Goal: Information Seeking & Learning: Learn about a topic

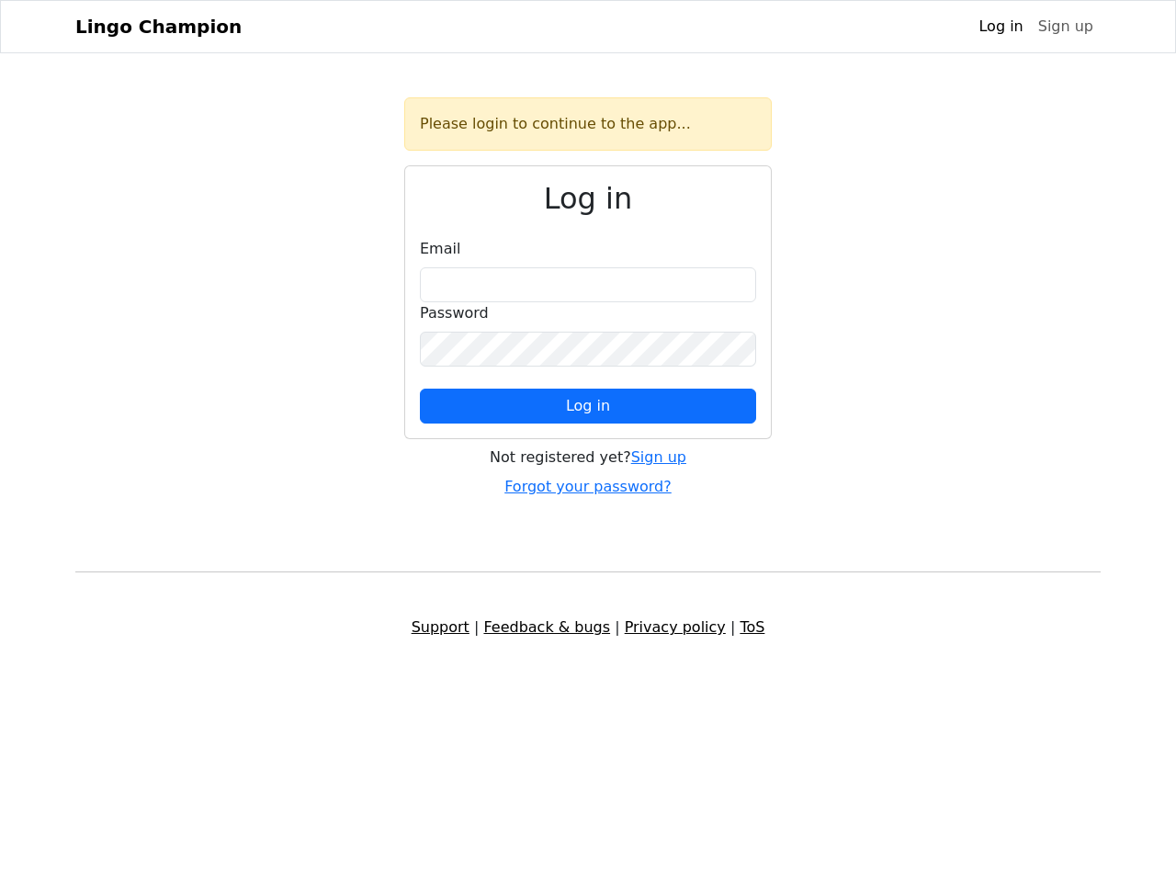
click at [588, 406] on span "Log in" at bounding box center [588, 405] width 44 height 17
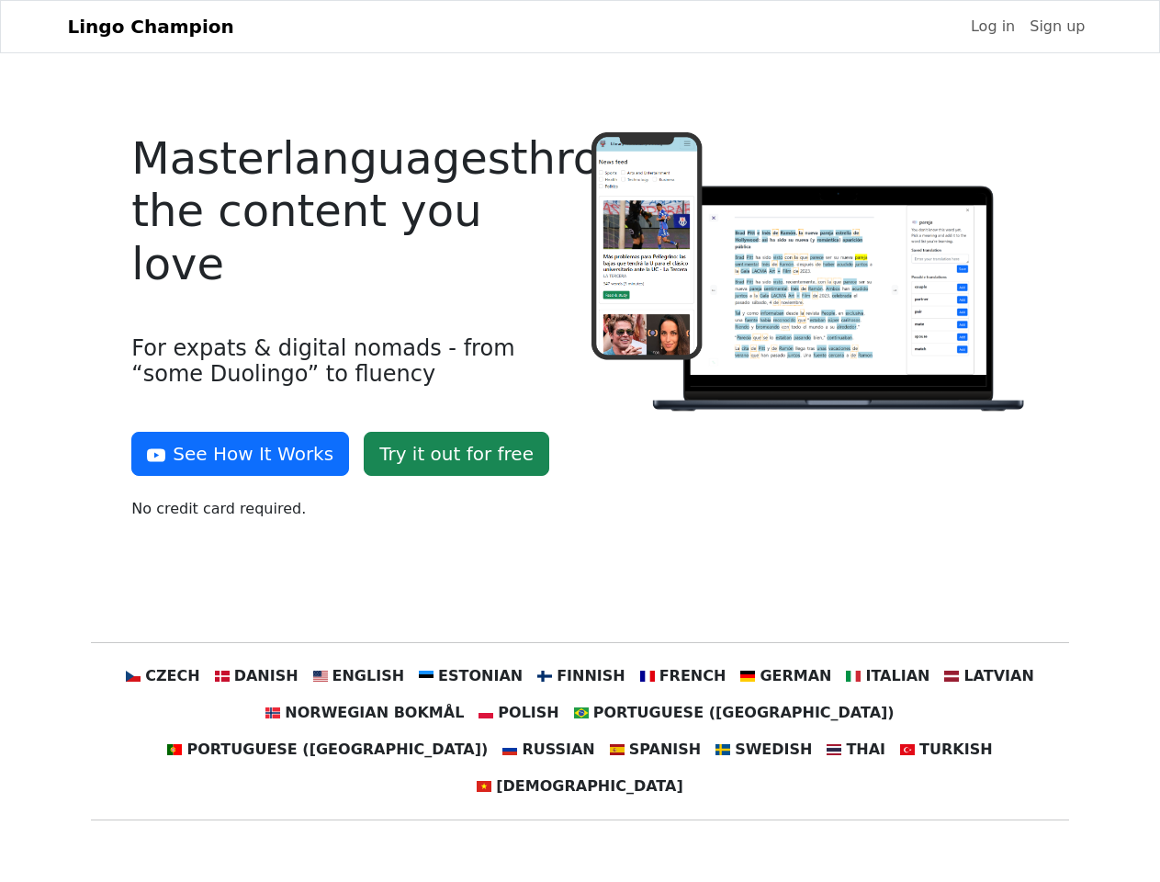
click at [580, 441] on div at bounding box center [809, 333] width 459 height 402
click at [233, 454] on button "See How It Works" at bounding box center [240, 454] width 218 height 44
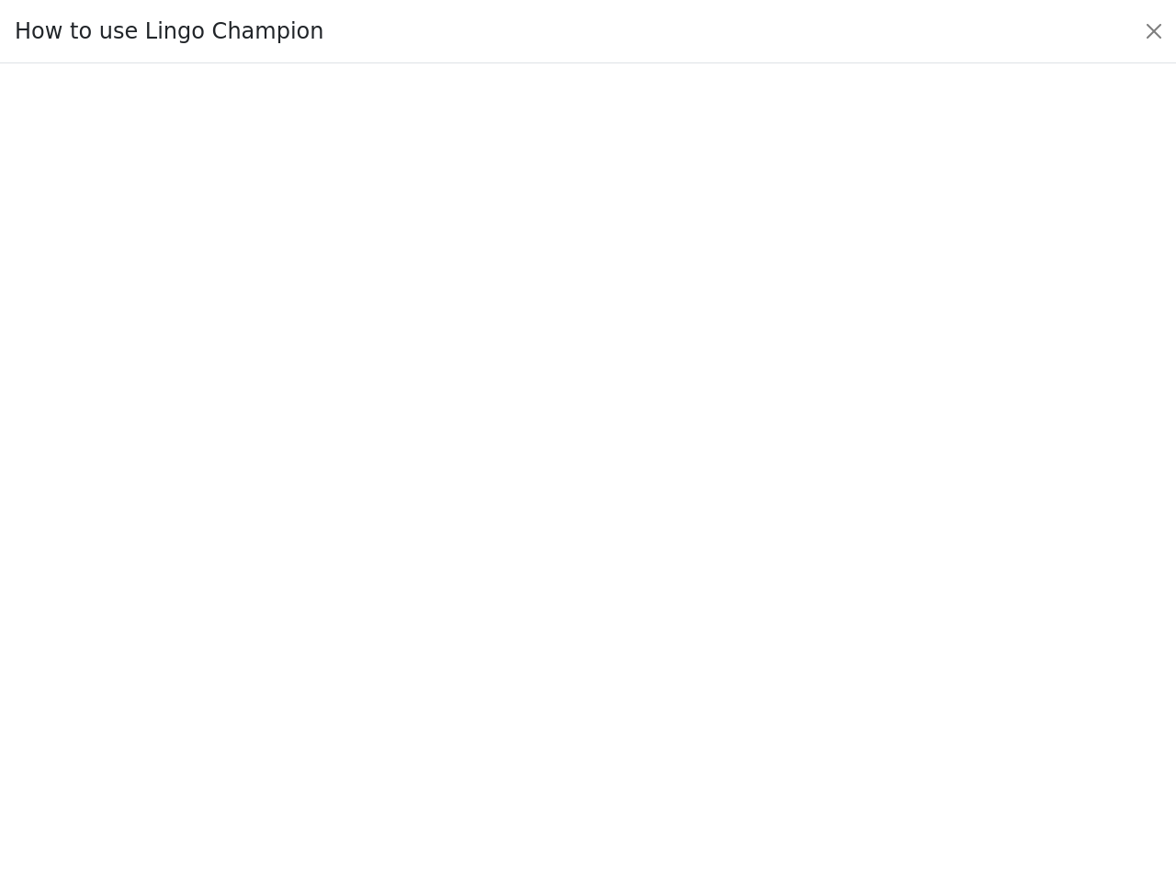
click at [197, 676] on div at bounding box center [587, 473] width 1089 height 645
click at [284, 676] on div at bounding box center [587, 473] width 1089 height 645
click at [377, 676] on div at bounding box center [587, 473] width 1089 height 645
click at [478, 676] on div at bounding box center [587, 473] width 1089 height 645
click at [579, 676] on div at bounding box center [587, 473] width 1089 height 645
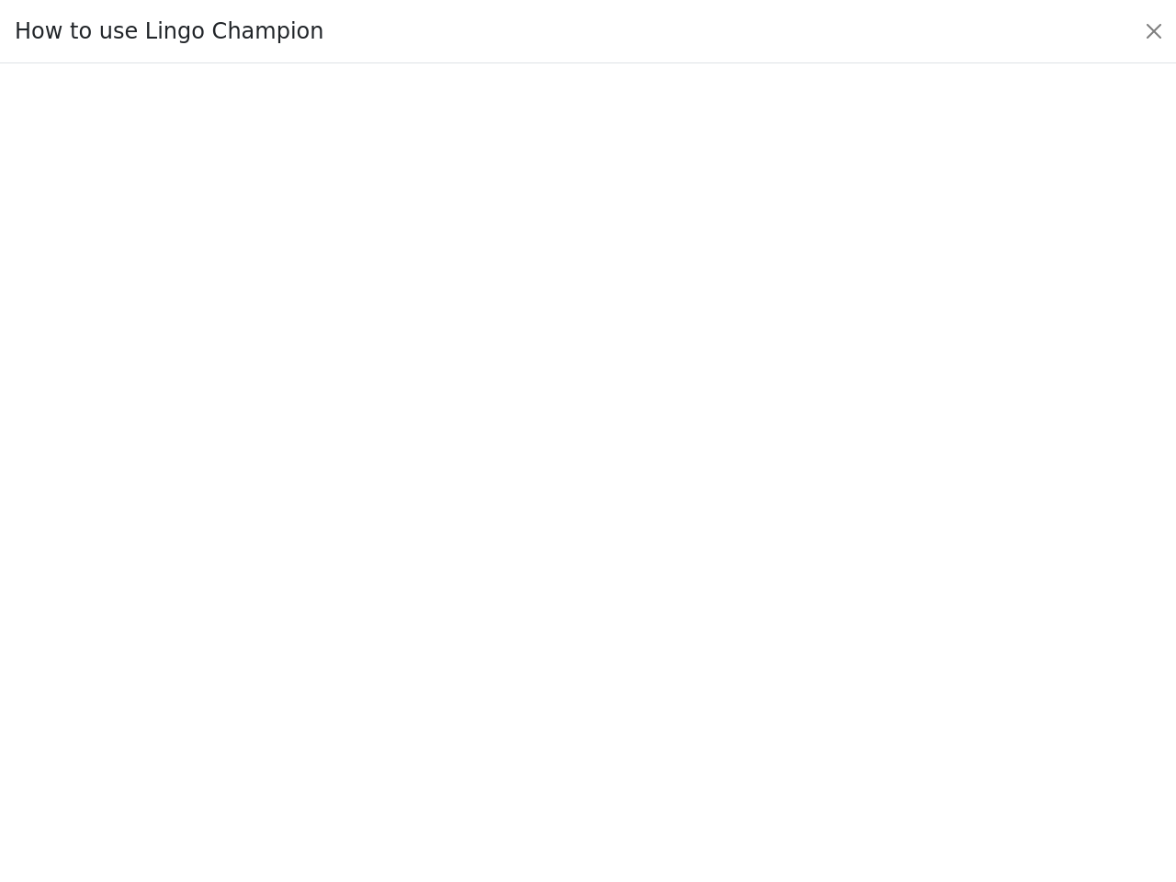
click at [670, 676] on div at bounding box center [587, 473] width 1089 height 645
click at [765, 676] on div at bounding box center [587, 473] width 1089 height 645
click at [860, 676] on div at bounding box center [587, 473] width 1089 height 645
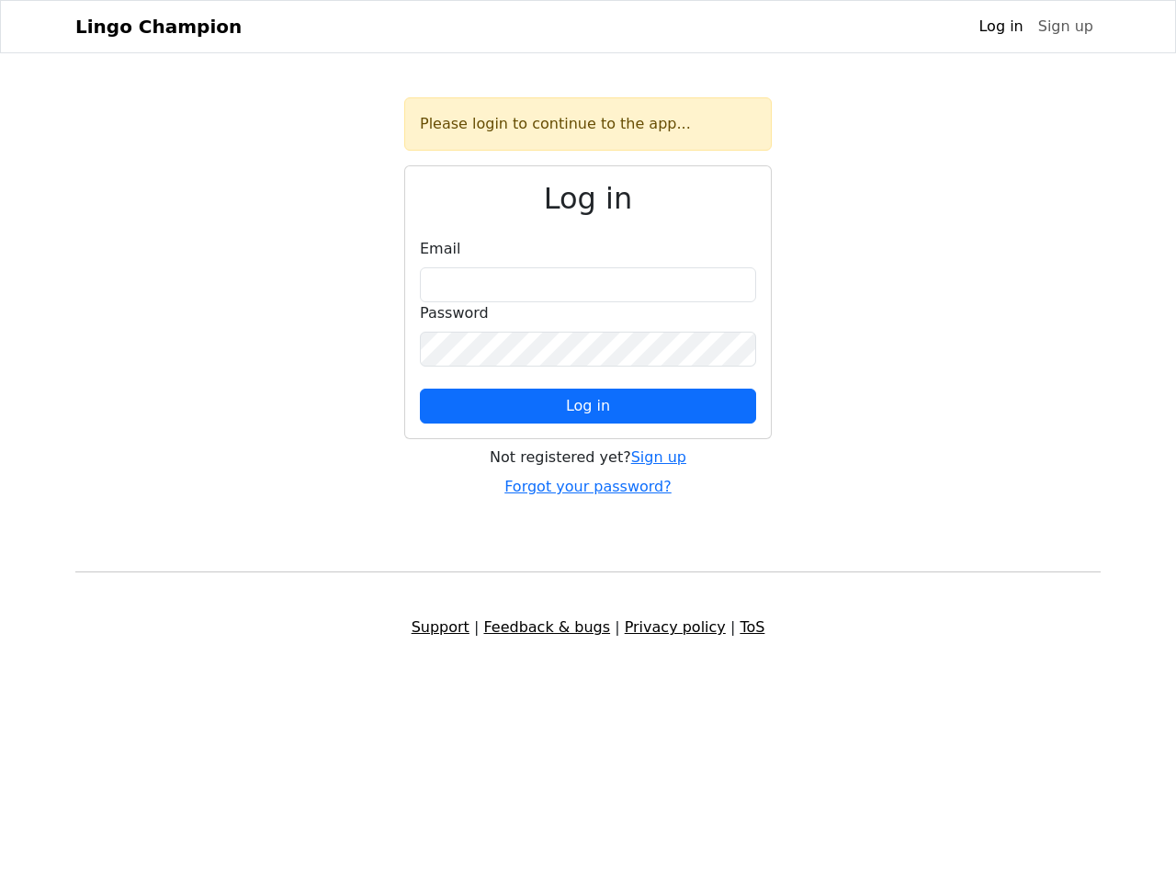
click at [588, 406] on span "Log in" at bounding box center [588, 405] width 44 height 17
